Goal: Task Accomplishment & Management: Use online tool/utility

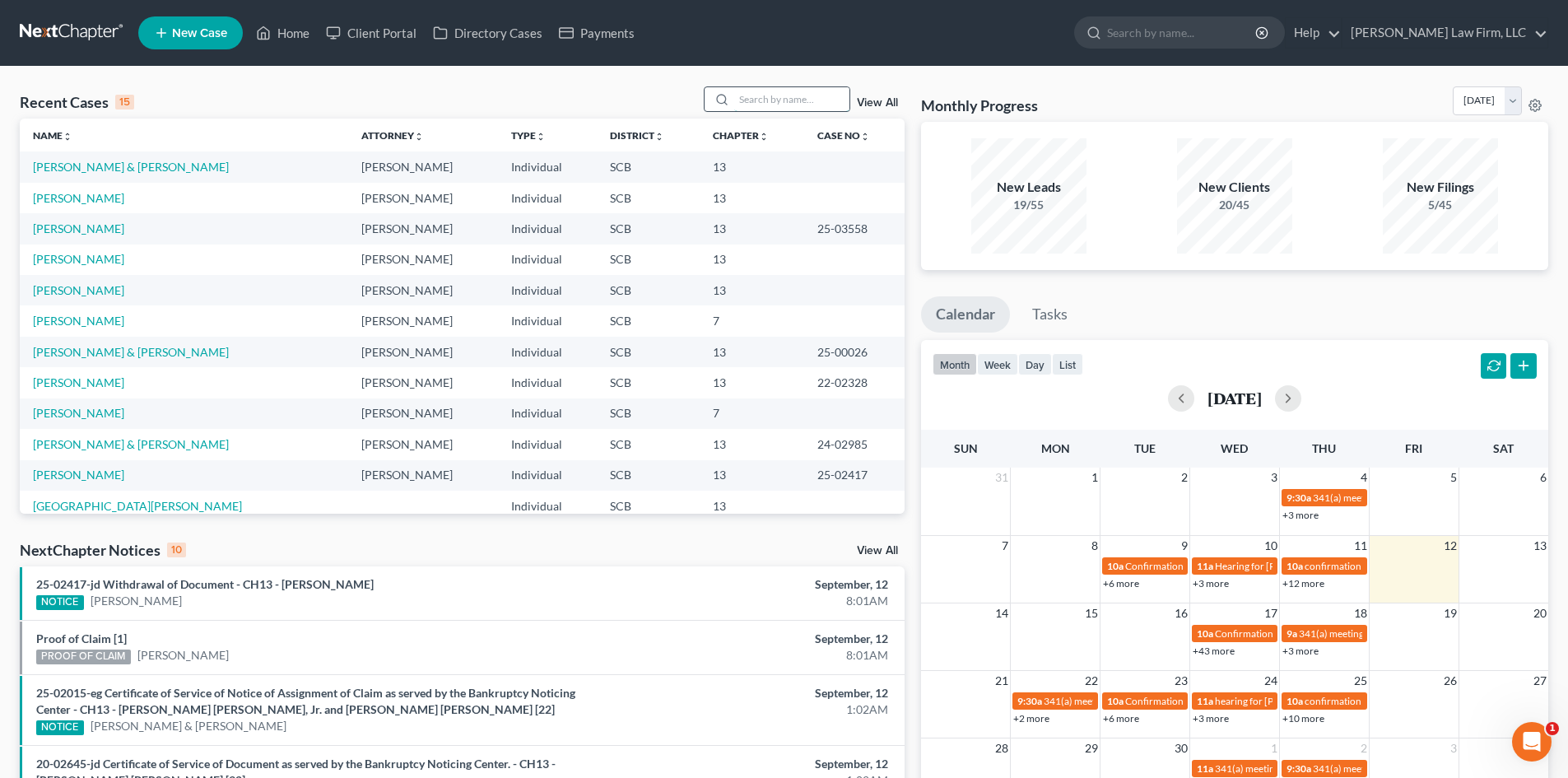
click at [787, 98] on input "search" at bounding box center [791, 98] width 115 height 24
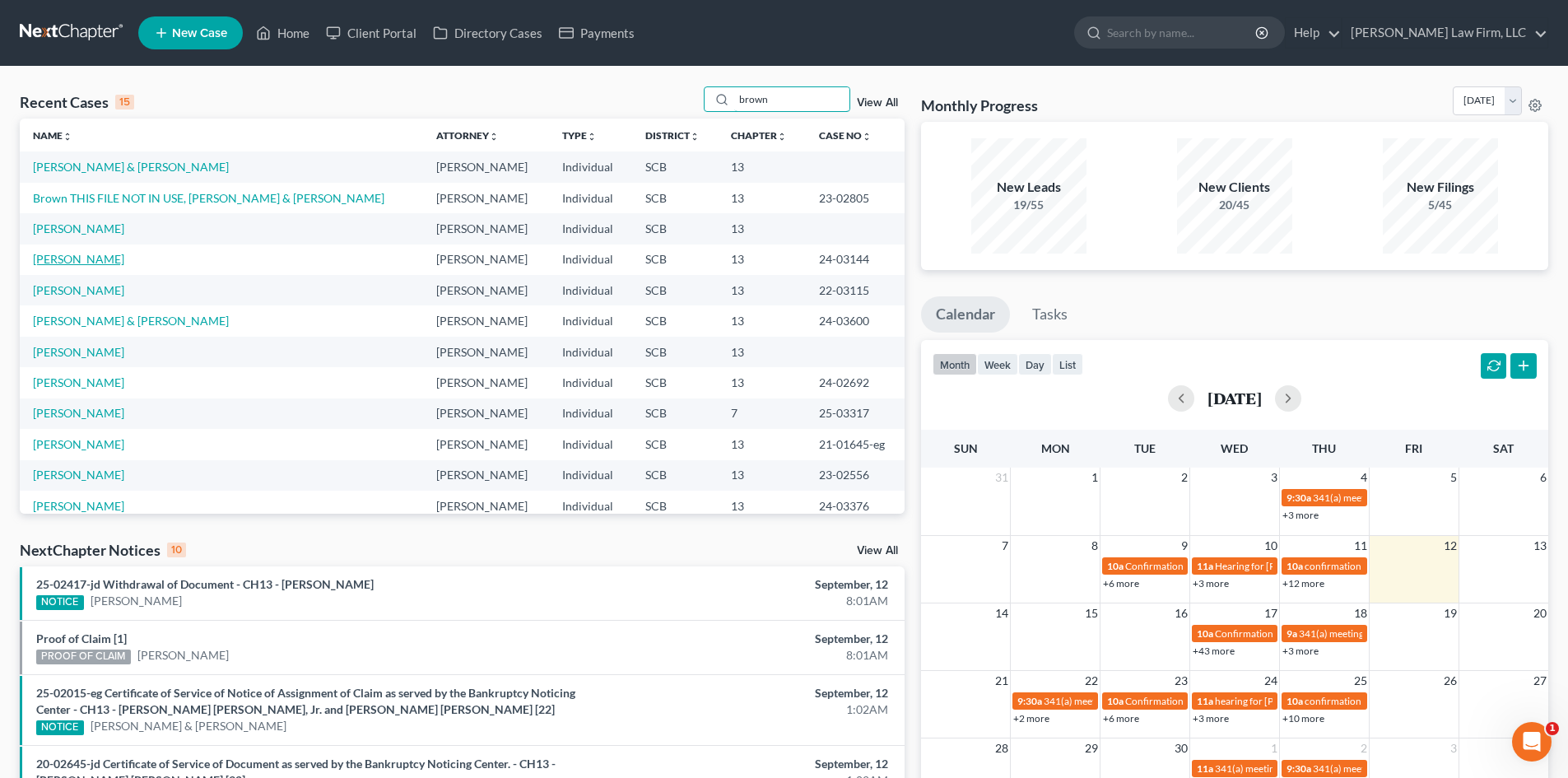
type input "brown"
click at [77, 258] on link "[PERSON_NAME]" at bounding box center [79, 259] width 91 height 14
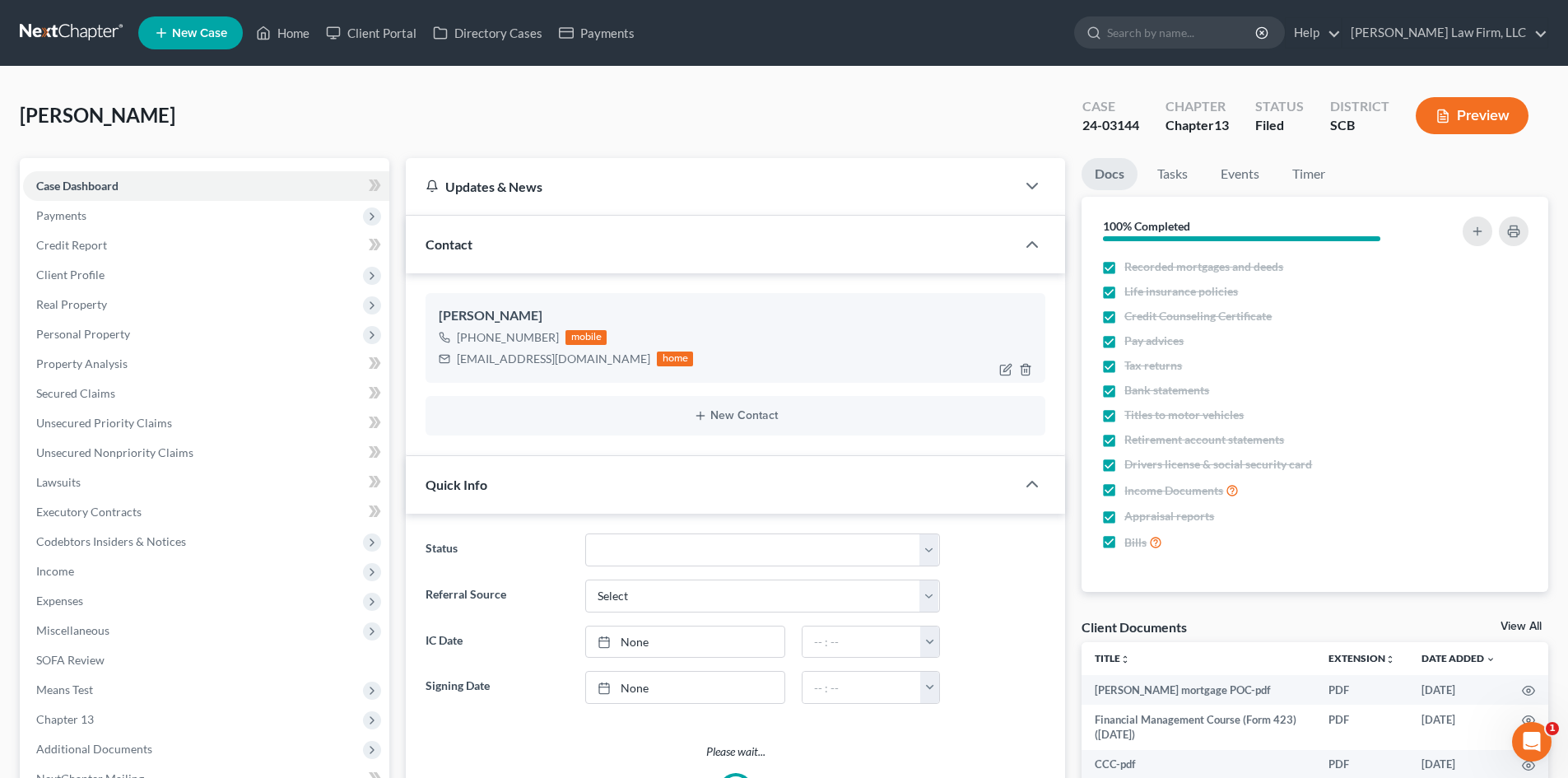
select select "1"
drag, startPoint x: 1142, startPoint y: 124, endPoint x: 1077, endPoint y: 126, distance: 65.0
click at [1077, 126] on div "Case 24-03144" at bounding box center [1111, 117] width 83 height 48
copy div "24-03144"
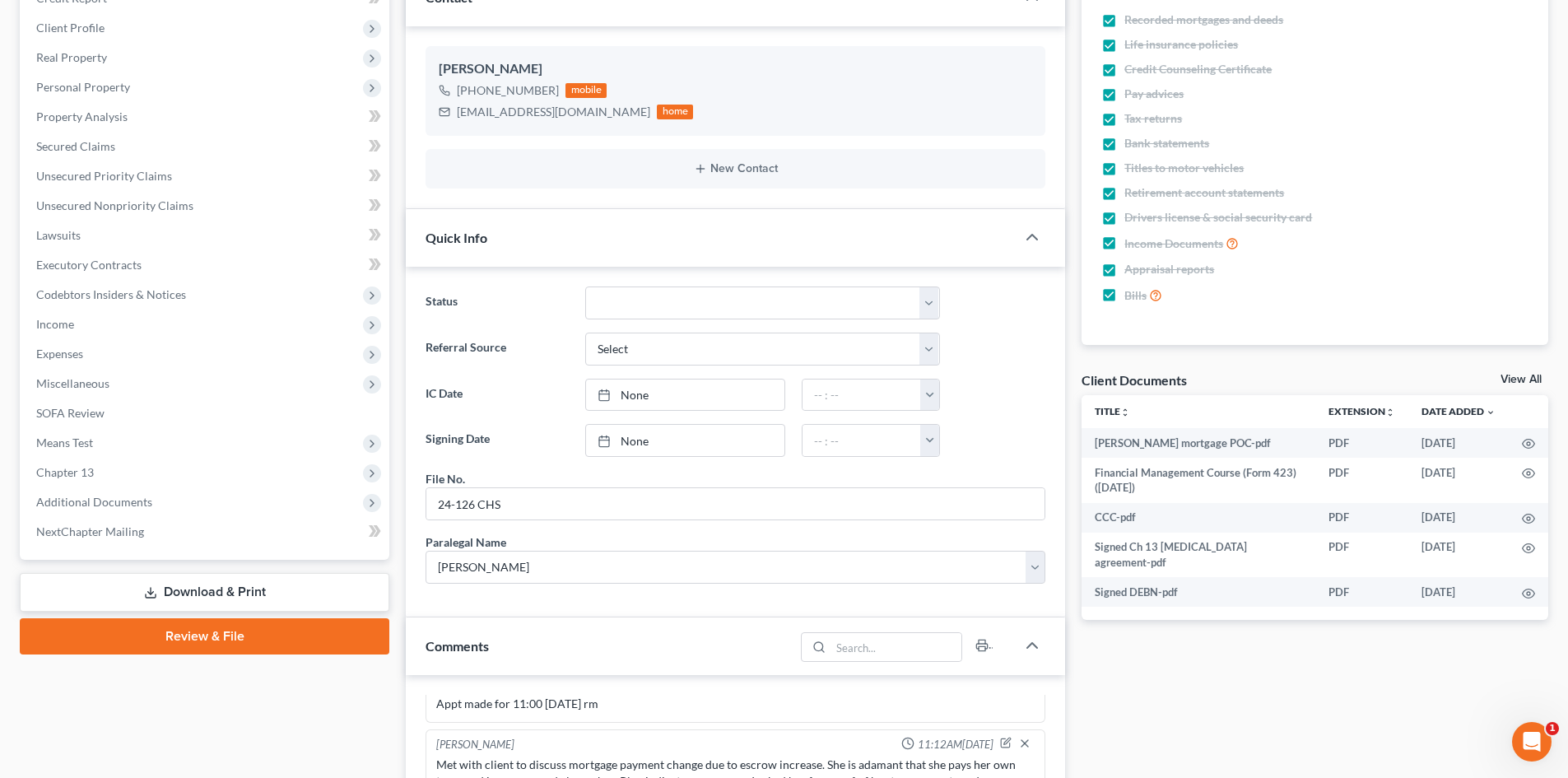
scroll to position [659, 0]
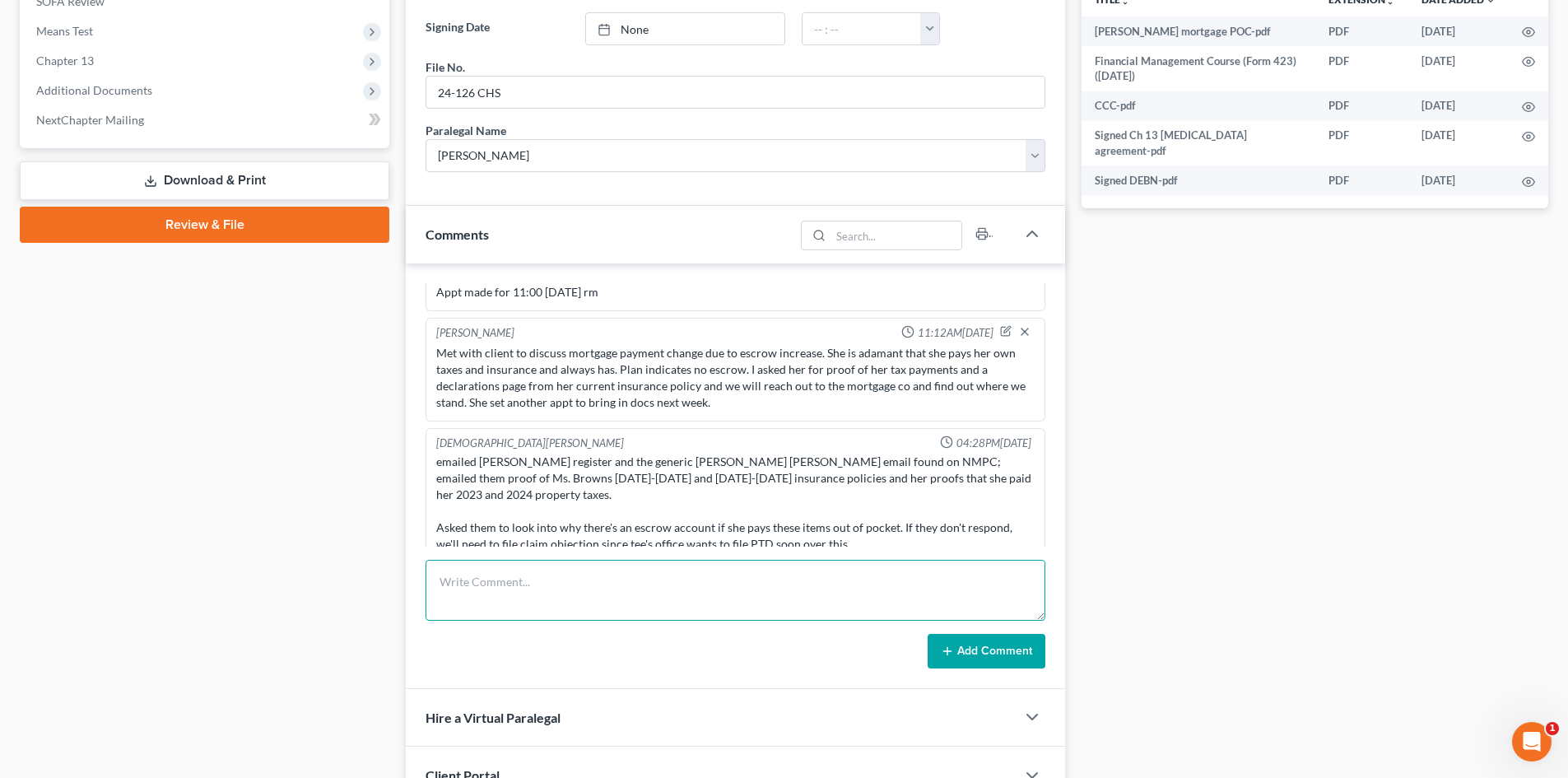
click at [541, 596] on textarea at bounding box center [735, 590] width 620 height 61
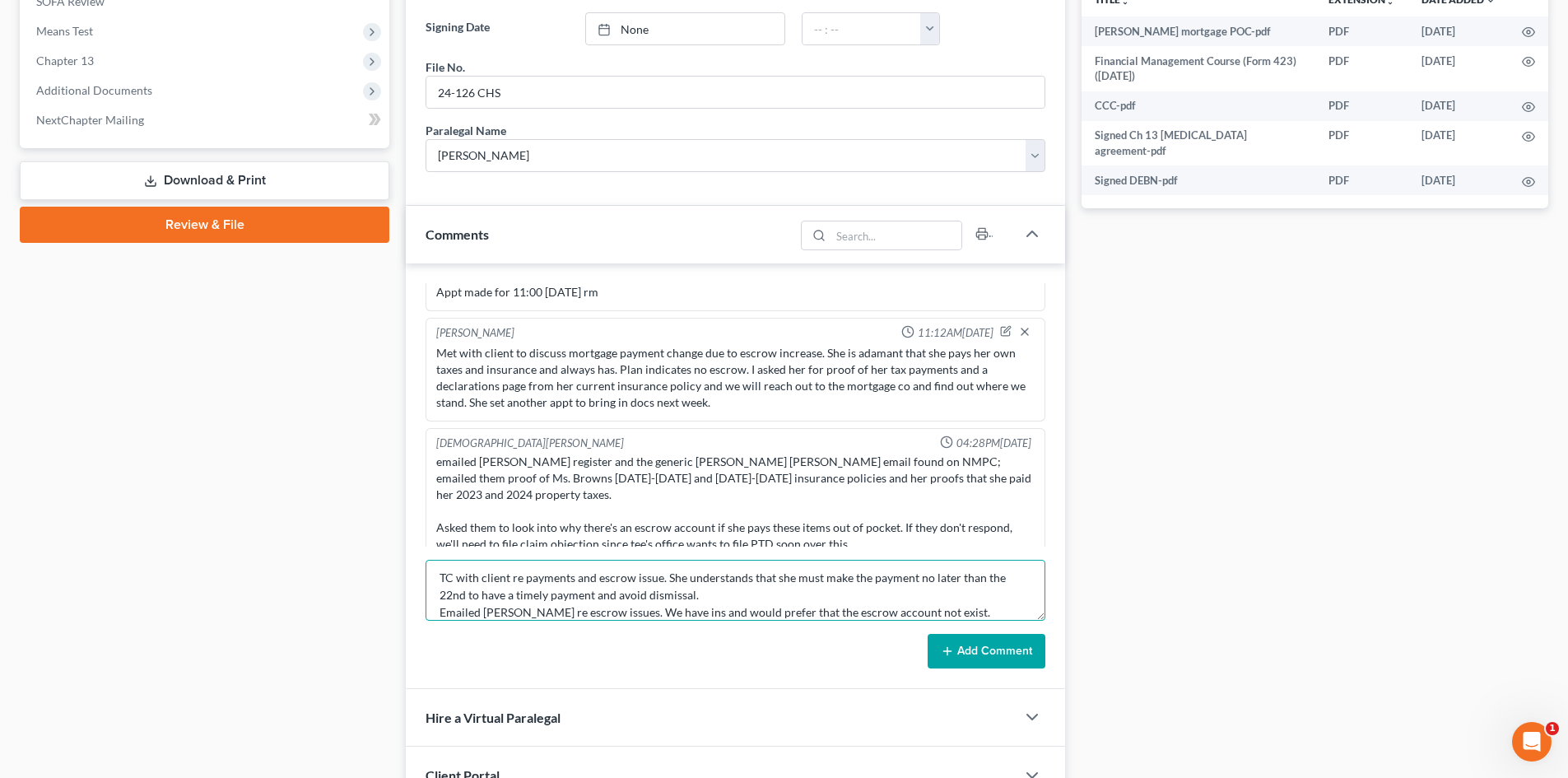
scroll to position [21, 0]
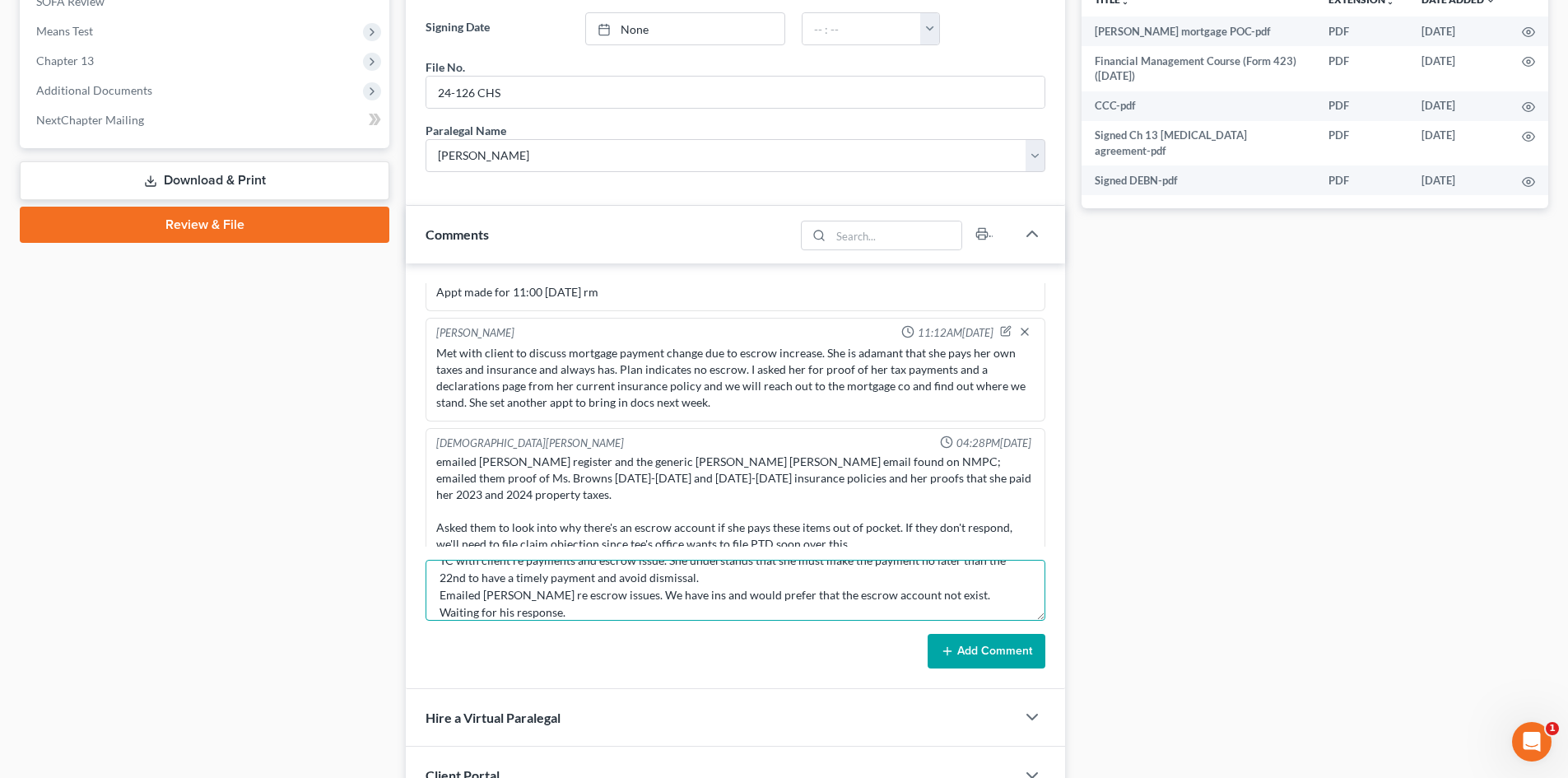
type textarea "TC with client re payments and escrow issue. She understands that she must make…"
click at [976, 659] on button "Add Comment" at bounding box center [987, 651] width 118 height 35
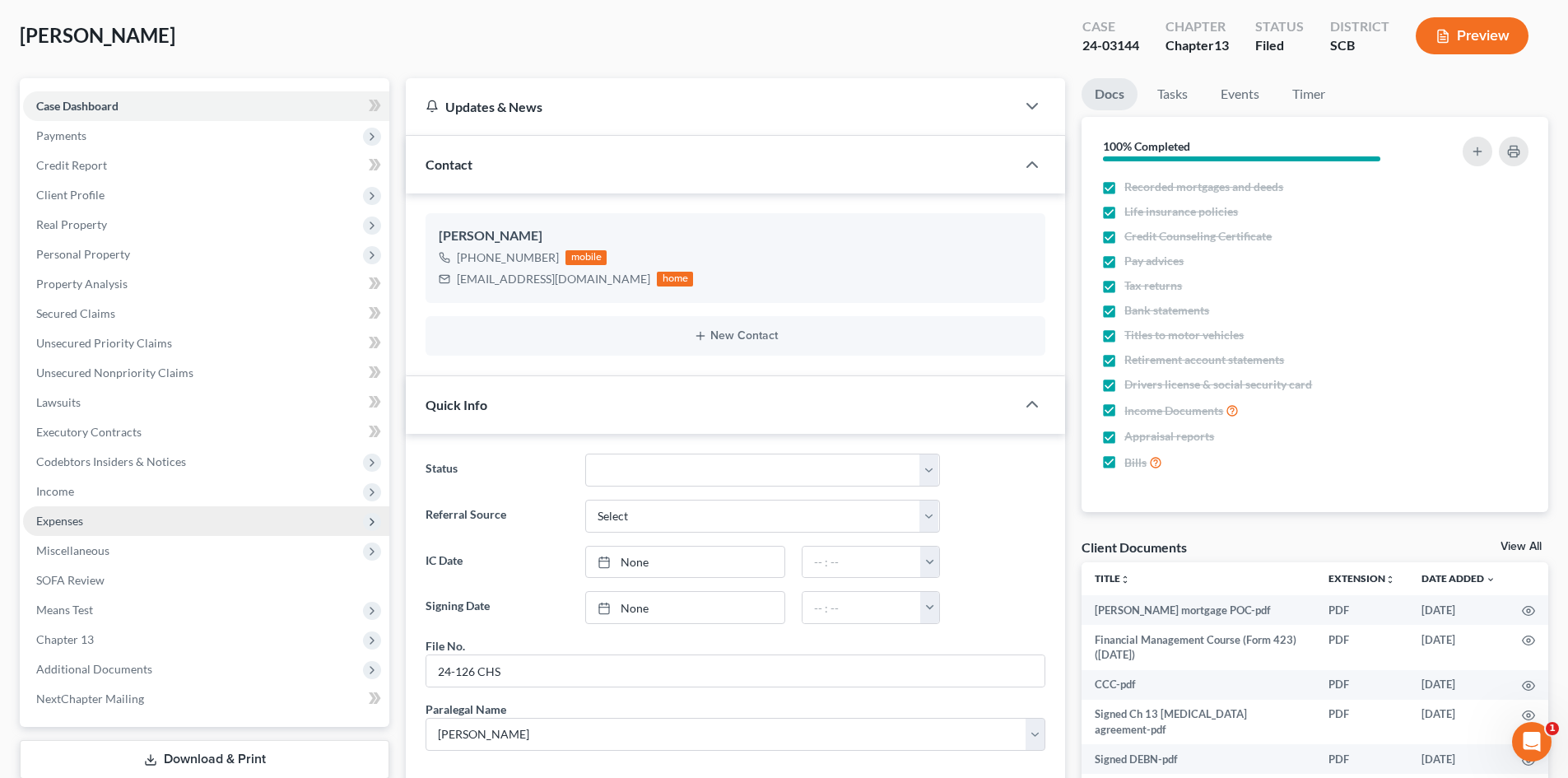
scroll to position [0, 0]
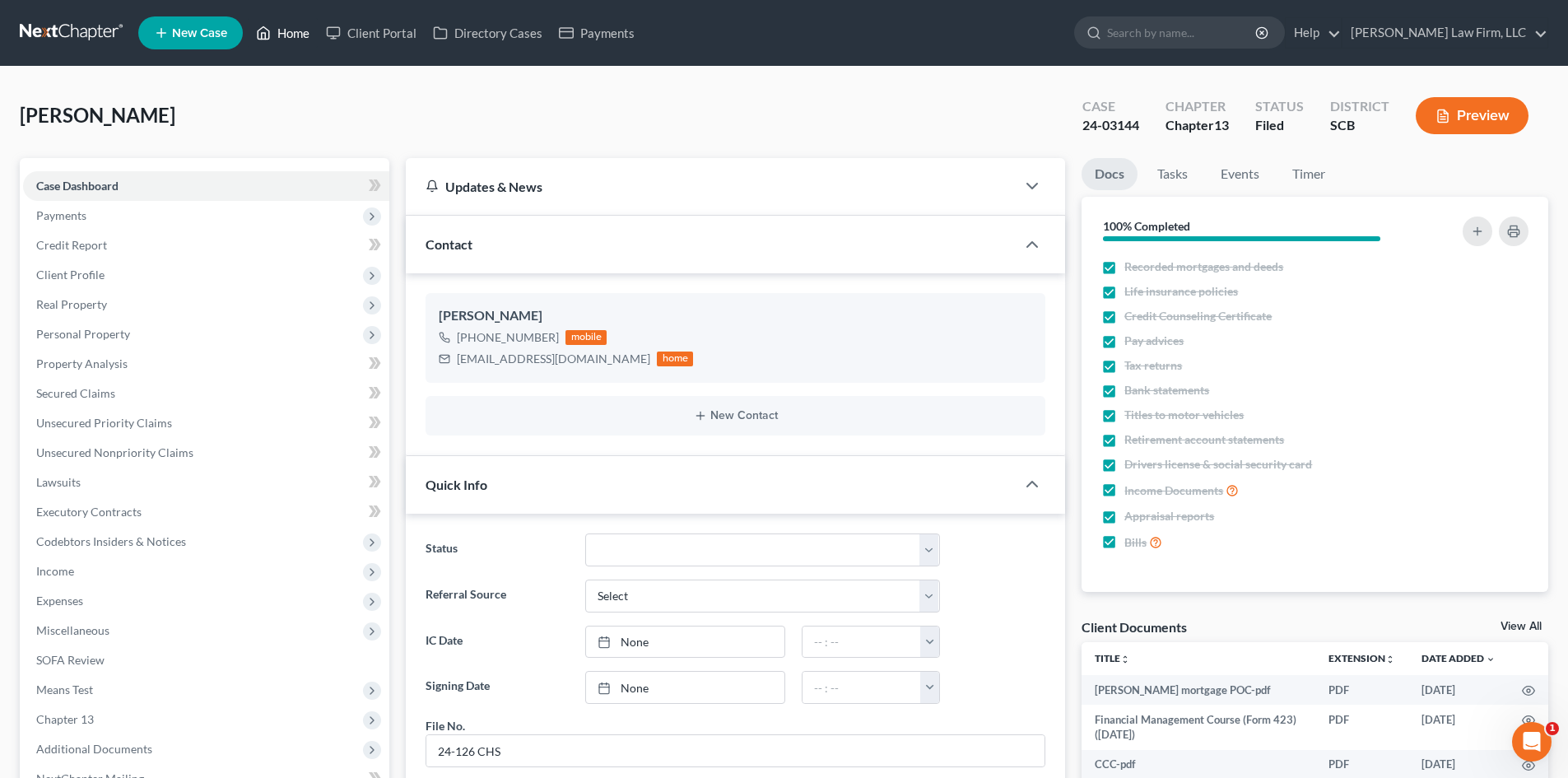
click at [302, 33] on link "Home" at bounding box center [283, 32] width 70 height 30
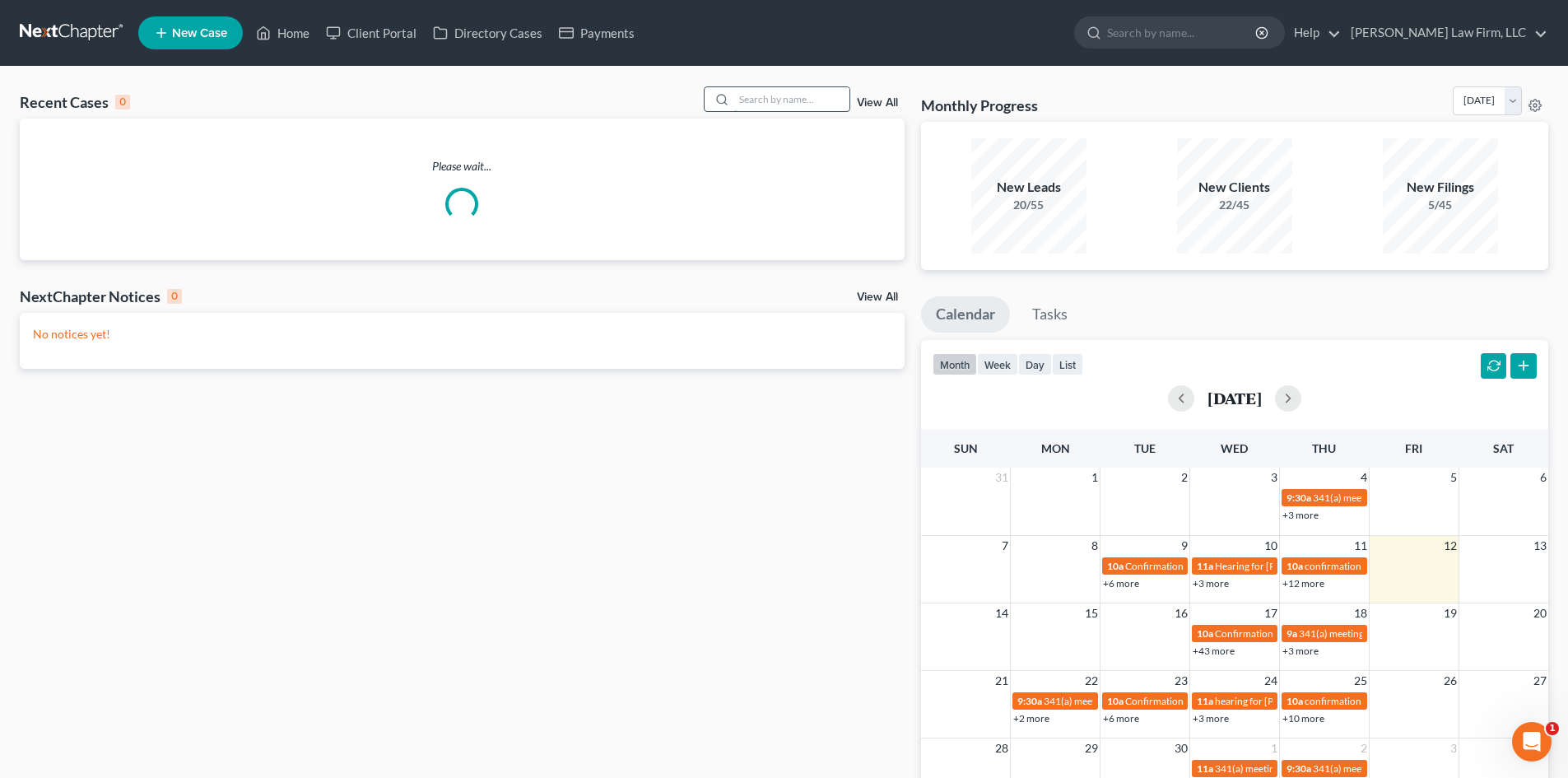
click at [787, 93] on input "search" at bounding box center [791, 98] width 115 height 24
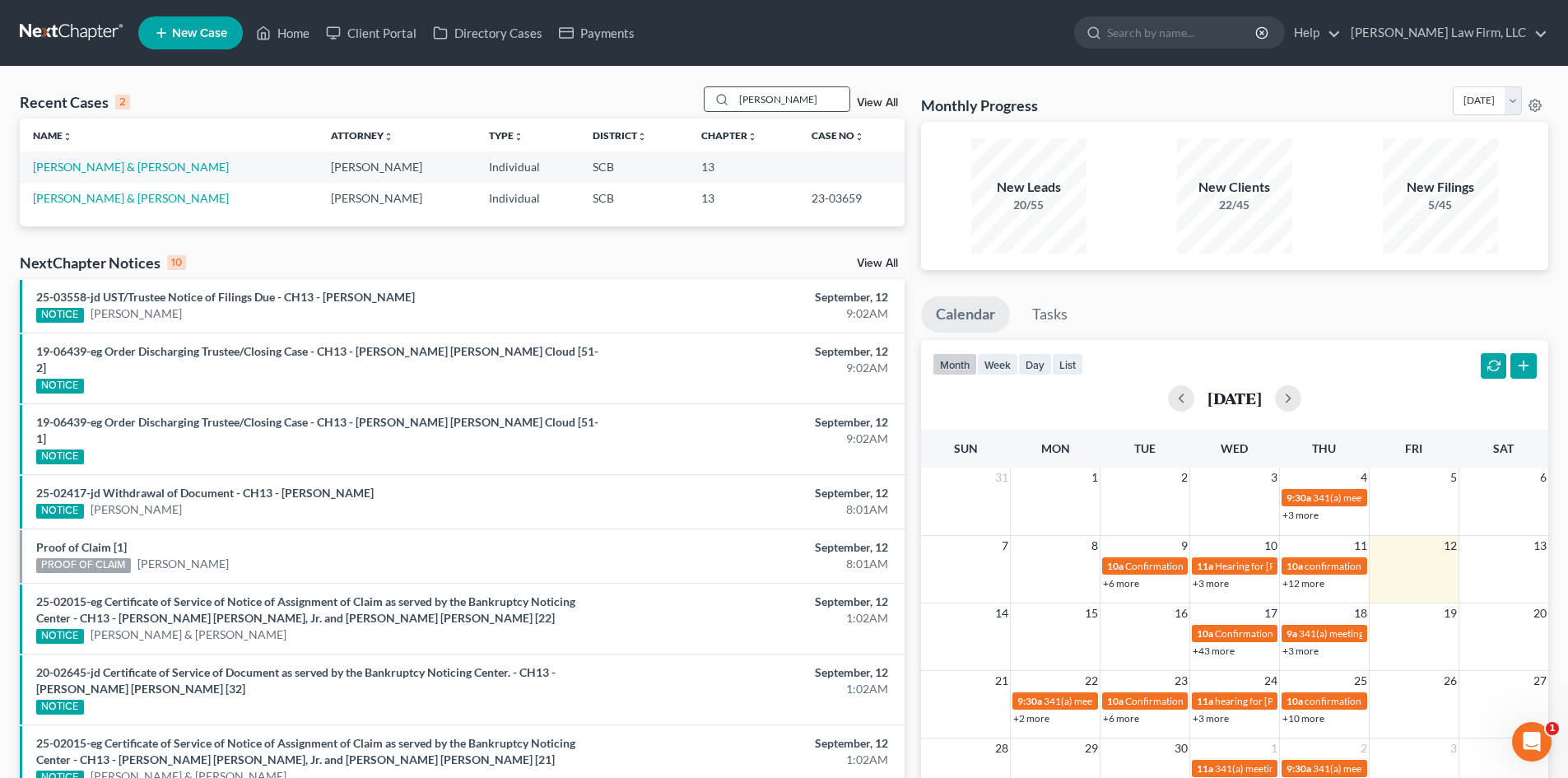
drag, startPoint x: 784, startPoint y: 107, endPoint x: 729, endPoint y: 106, distance: 55.0
click at [729, 106] on div "[PERSON_NAME]" at bounding box center [777, 99] width 147 height 26
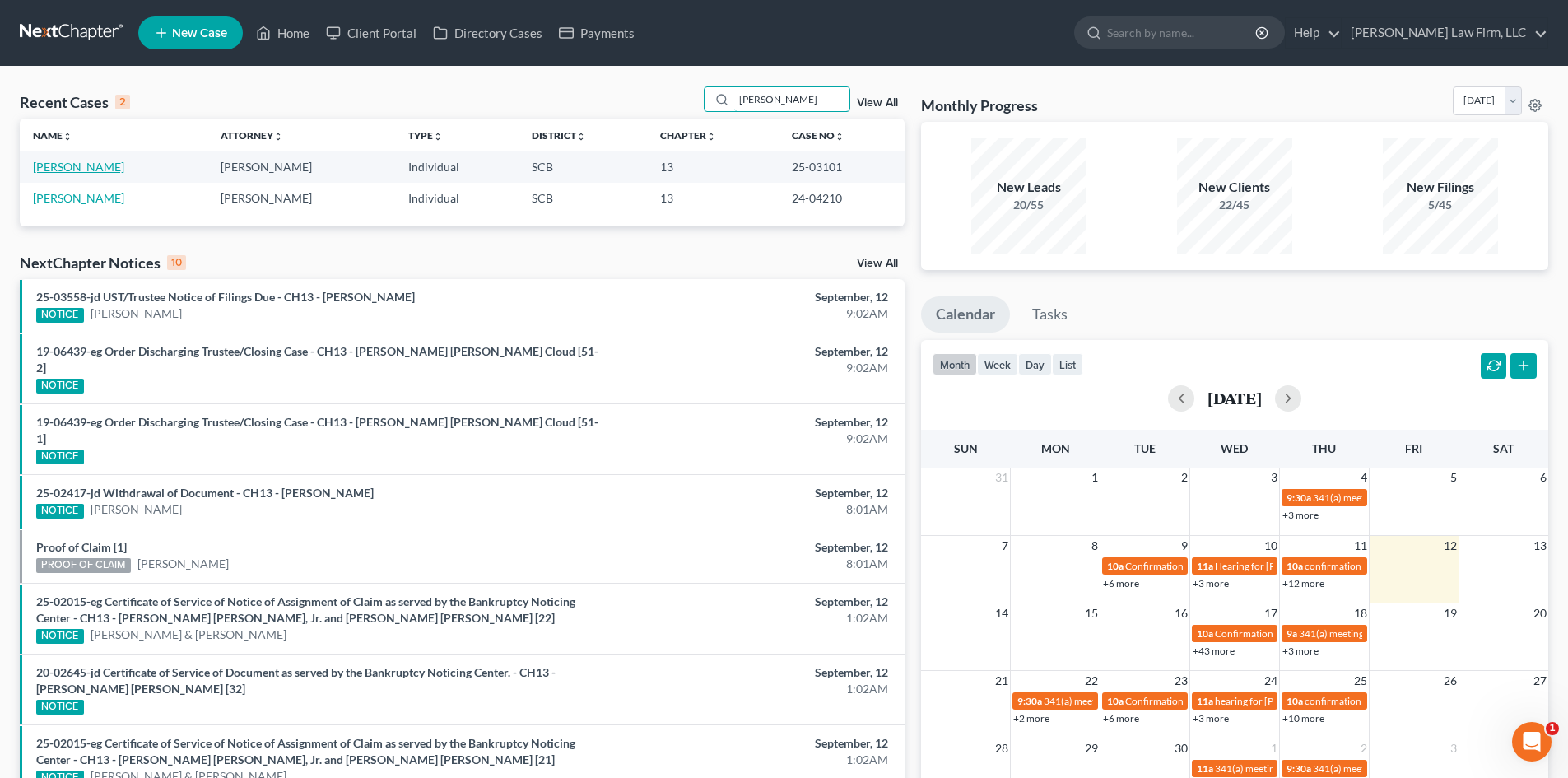
type input "[PERSON_NAME]"
click at [82, 160] on link "[PERSON_NAME]" at bounding box center [79, 167] width 91 height 14
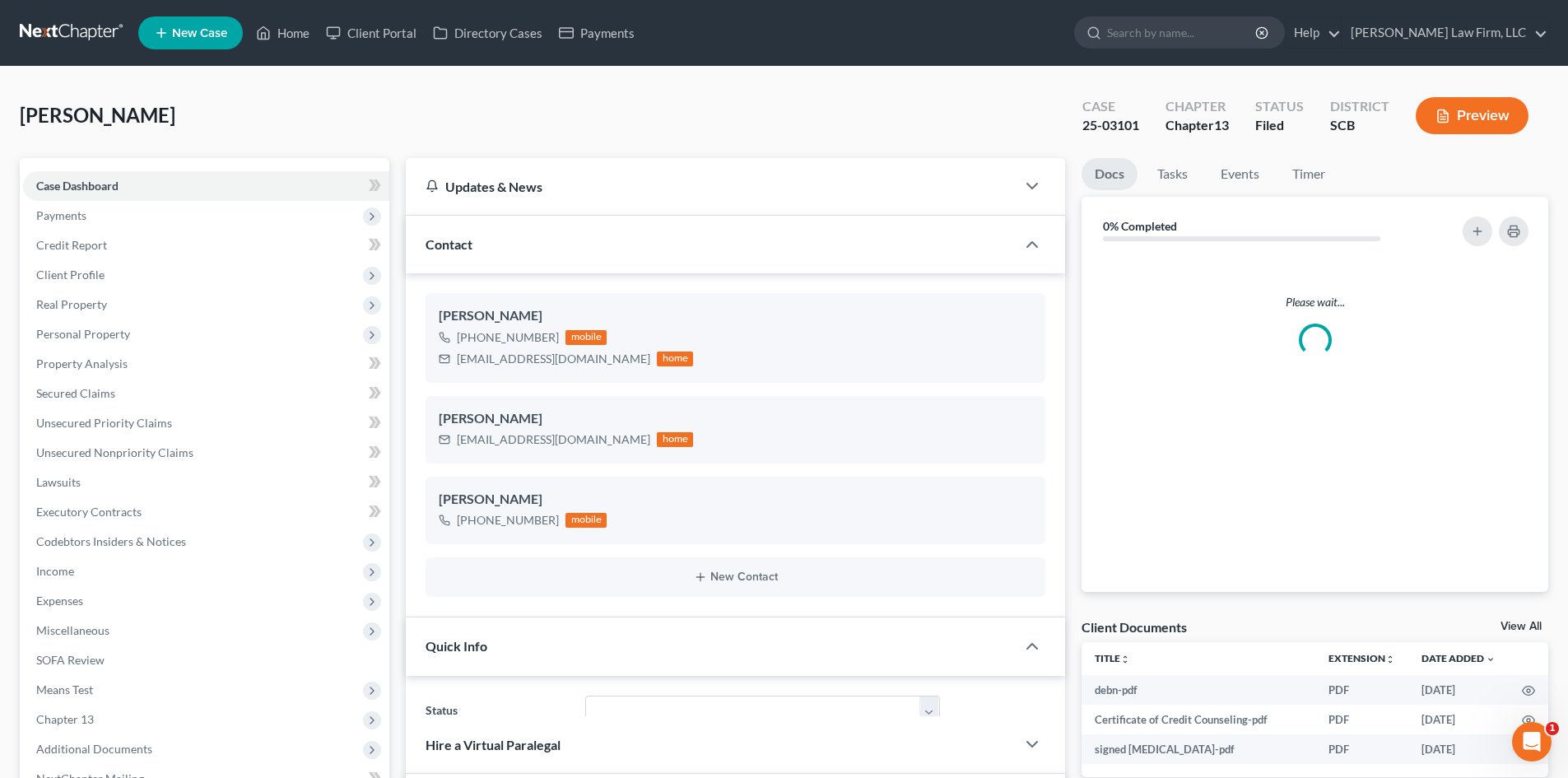
select select "0"
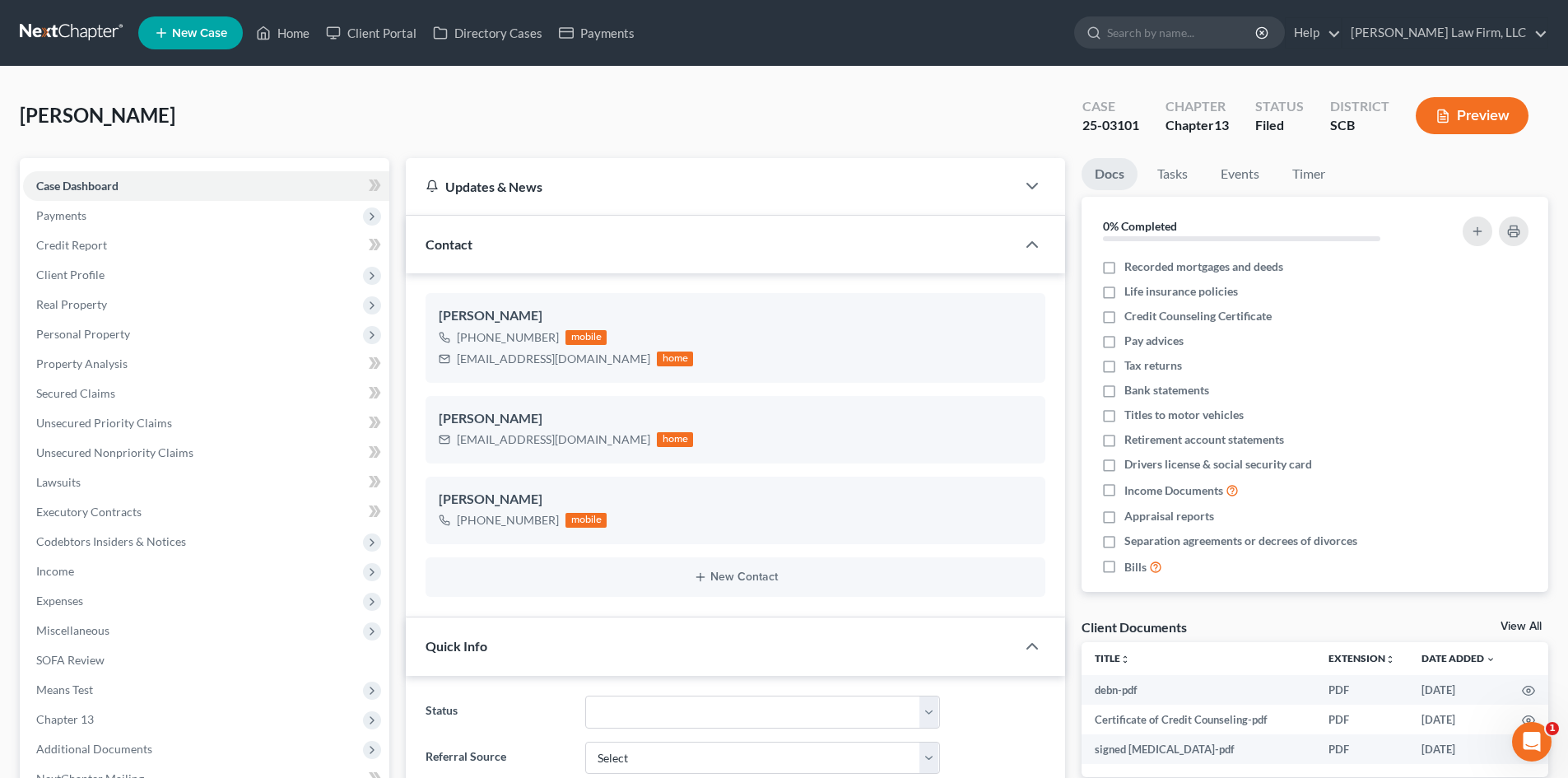
click at [1428, 116] on button "Preview" at bounding box center [1472, 115] width 113 height 37
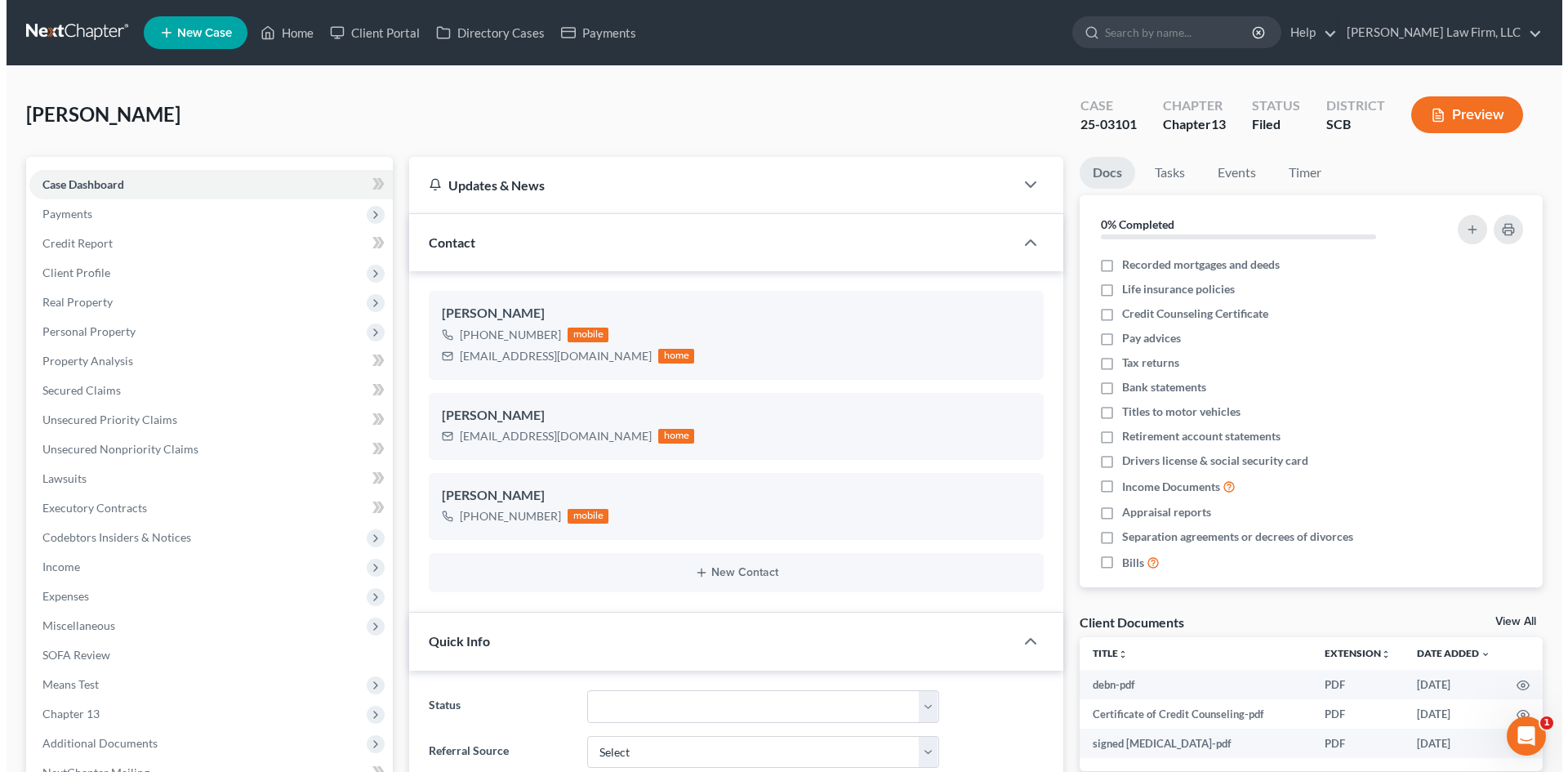
scroll to position [23, 0]
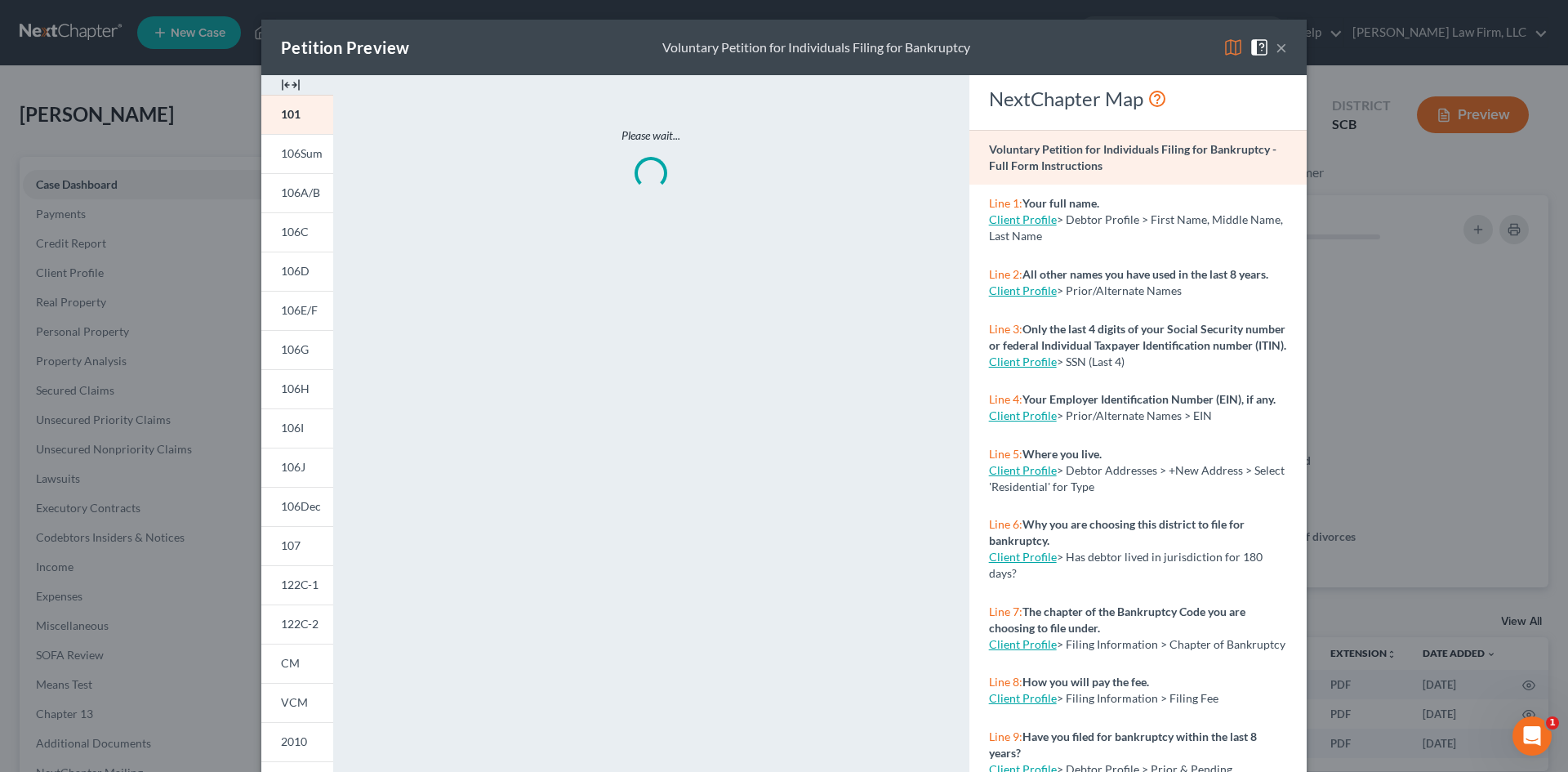
click at [281, 84] on img at bounding box center [290, 85] width 20 height 20
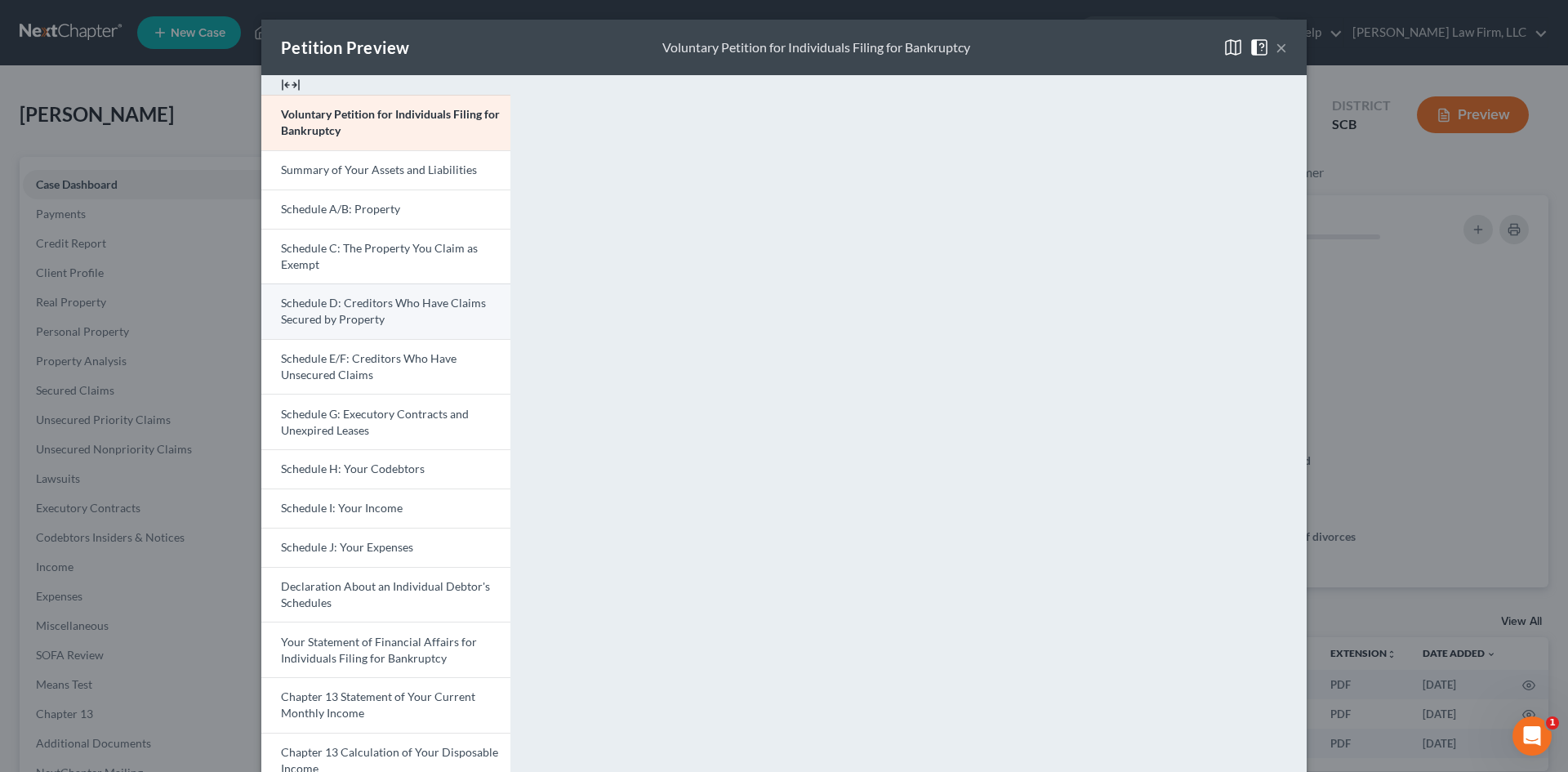
click at [345, 290] on link "Schedule D: Creditors Who Have Claims Secured by Property" at bounding box center [385, 311] width 249 height 56
